Goal: Register for event/course

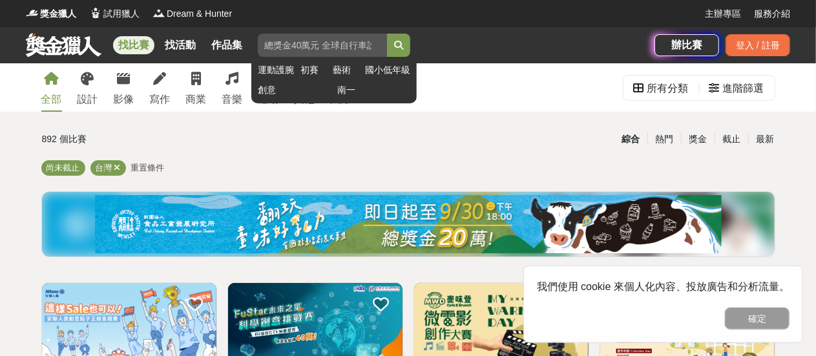
click at [323, 47] on input "search" at bounding box center [322, 45] width 129 height 23
drag, startPoint x: 397, startPoint y: 43, endPoint x: 404, endPoint y: 59, distance: 17.6
click at [404, 57] on div "舞蹈 運動護腕 初賽 藝術 國小低年級 創意 南一" at bounding box center [334, 45] width 152 height 23
click at [404, 59] on div "運動護腕 初賽 藝術 國小低年級 創意 南一" at bounding box center [333, 80] width 165 height 47
click at [400, 52] on button "submit" at bounding box center [398, 45] width 23 height 23
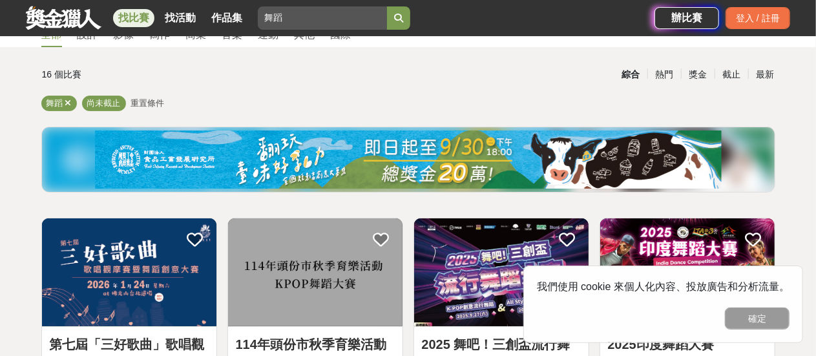
scroll to position [258, 0]
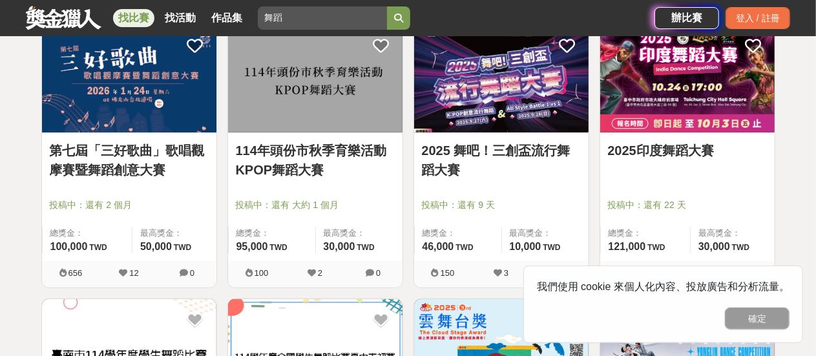
click at [366, 113] on img at bounding box center [315, 79] width 174 height 108
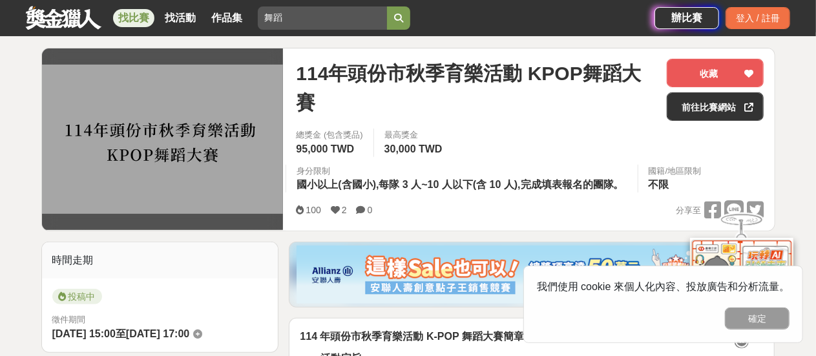
scroll to position [129, 0]
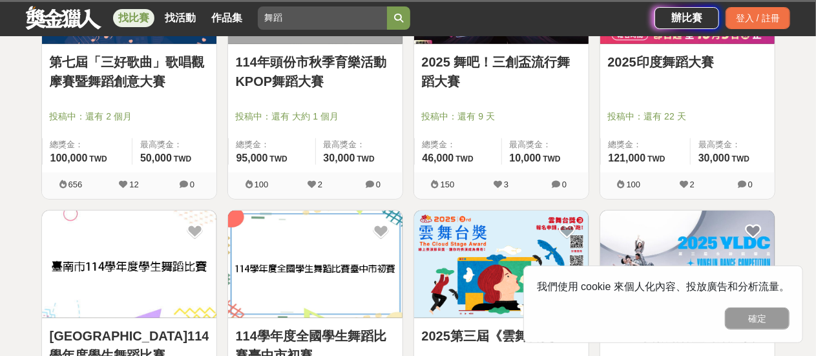
scroll to position [517, 0]
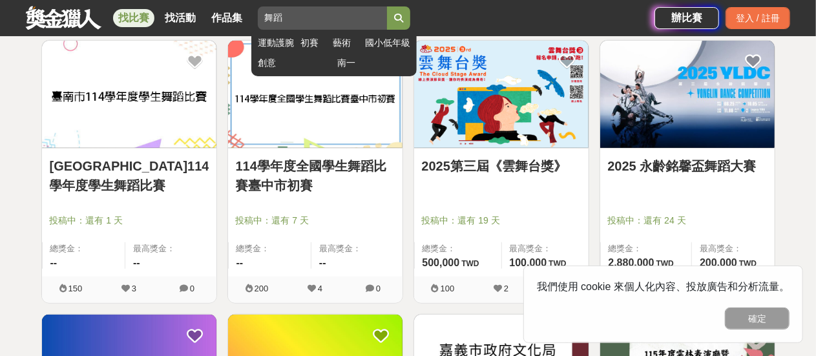
click at [301, 22] on input "舞蹈" at bounding box center [322, 17] width 129 height 23
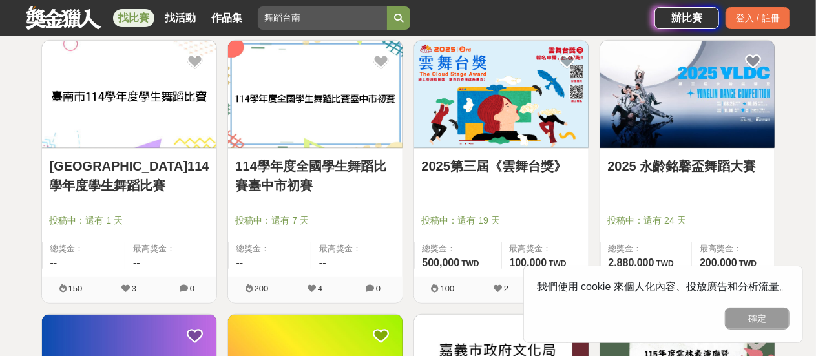
click at [387, 6] on button "submit" at bounding box center [398, 17] width 23 height 23
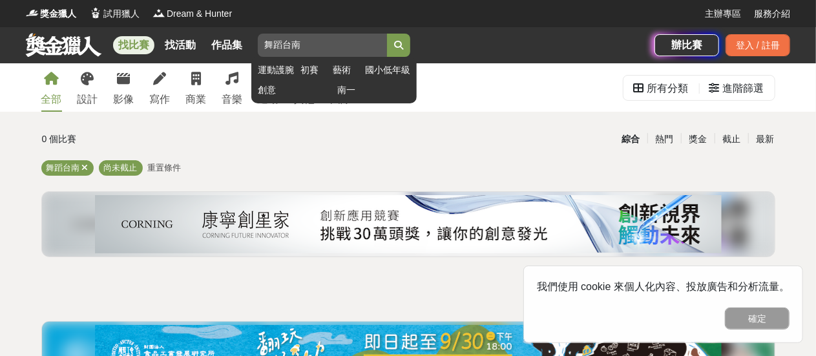
click at [278, 48] on input "舞蹈台南" at bounding box center [322, 45] width 129 height 23
click at [282, 52] on input "舞蹈台南" at bounding box center [322, 45] width 129 height 23
type input "台南"
click at [387, 34] on button "submit" at bounding box center [398, 45] width 23 height 23
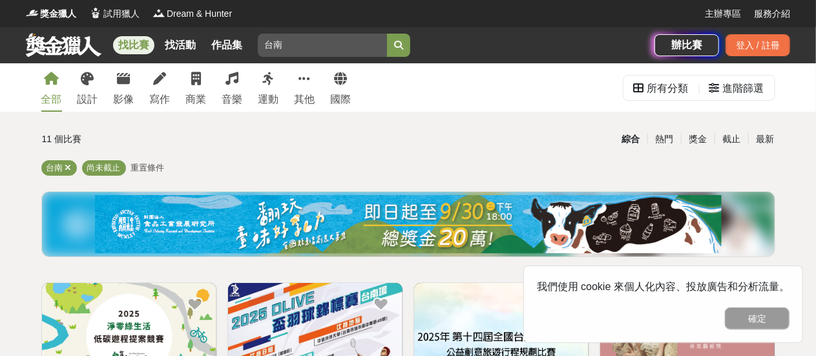
click at [72, 141] on div "11 個比賽" at bounding box center [164, 139] width 244 height 23
click at [48, 168] on span "台南" at bounding box center [55, 168] width 17 height 10
click at [48, 94] on div "全部" at bounding box center [51, 100] width 21 height 16
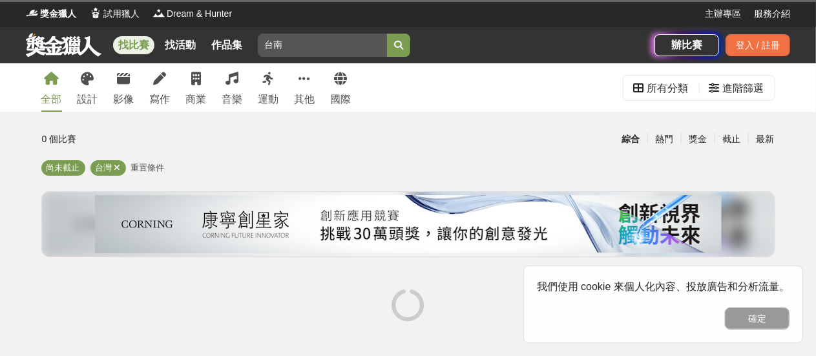
click at [48, 94] on div "全部" at bounding box center [51, 100] width 21 height 16
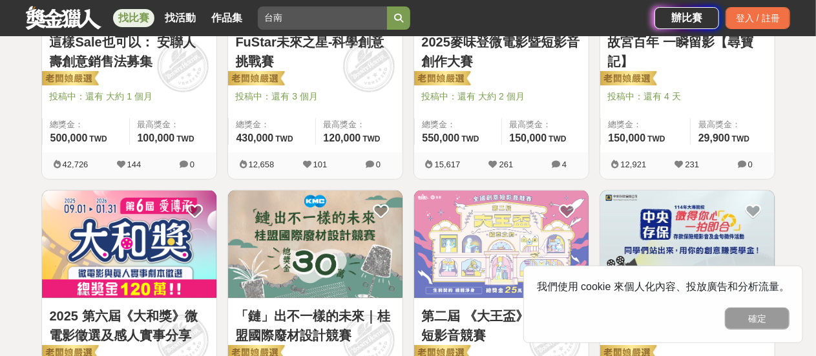
scroll to position [388, 0]
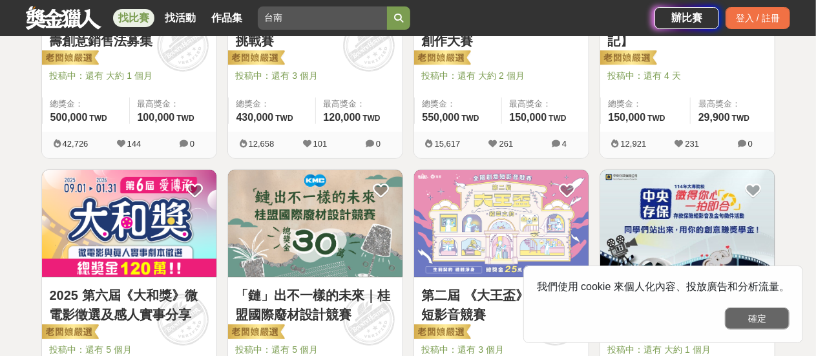
click at [756, 322] on button "確定" at bounding box center [757, 318] width 65 height 22
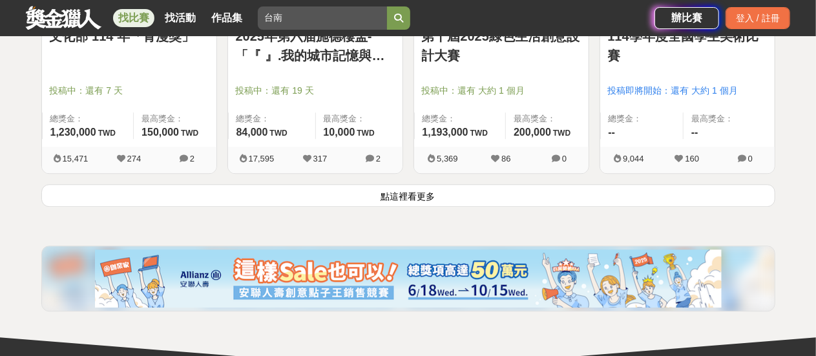
scroll to position [1809, 0]
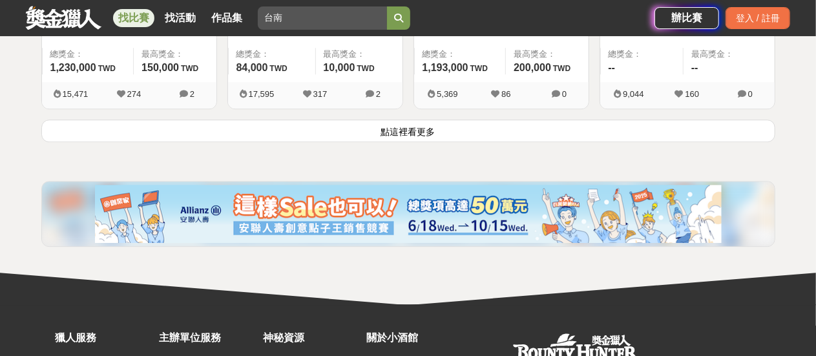
click at [446, 126] on button "點這裡看更多" at bounding box center [408, 131] width 734 height 23
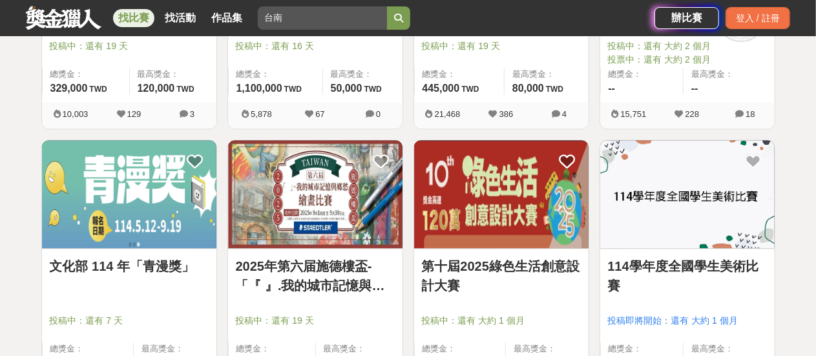
scroll to position [1421, 0]
